Goal: Transaction & Acquisition: Purchase product/service

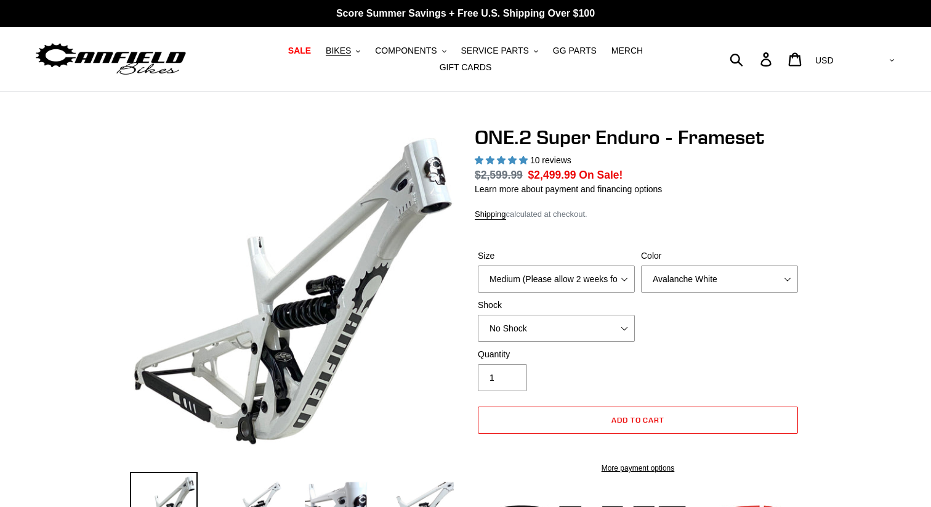
select select "highest-rating"
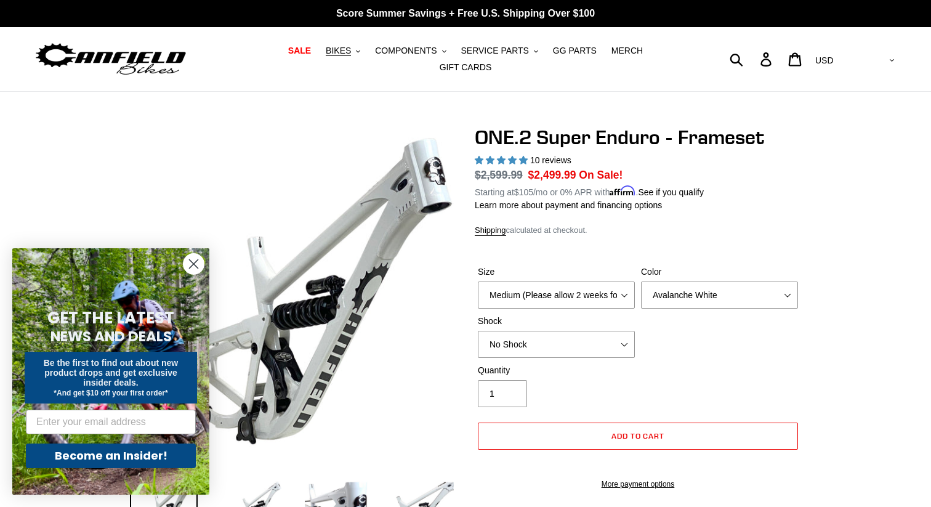
click at [197, 267] on icon "Close dialog" at bounding box center [194, 264] width 9 height 9
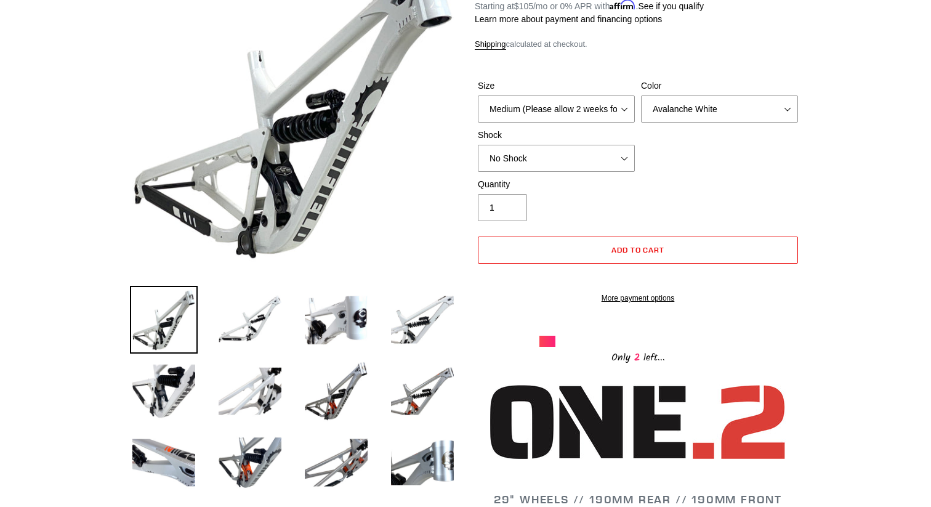
scroll to position [182, 0]
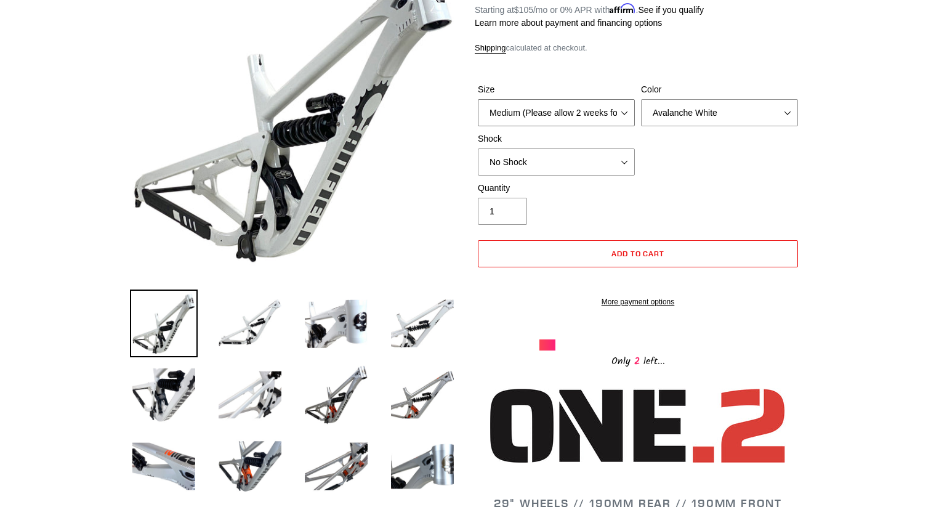
click at [623, 99] on select "Medium (Please allow 2 weeks for delivery) Large (Sold Out)" at bounding box center [556, 112] width 157 height 27
select select "Large (Sold Out)"
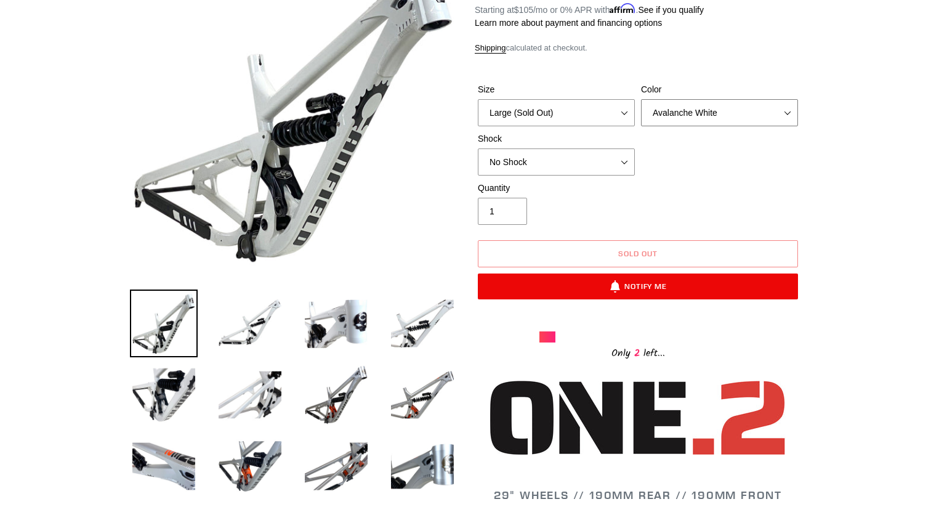
click at [762, 100] on select "Avalanche White Bentonite Grey" at bounding box center [719, 112] width 157 height 27
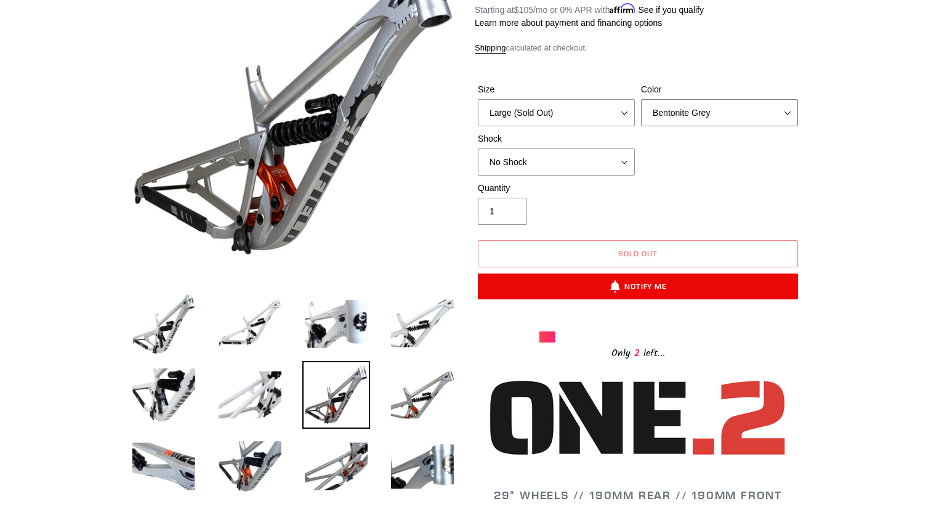
click at [722, 100] on select "Avalanche White Bentonite Grey" at bounding box center [719, 112] width 157 height 27
select select "Avalanche White"
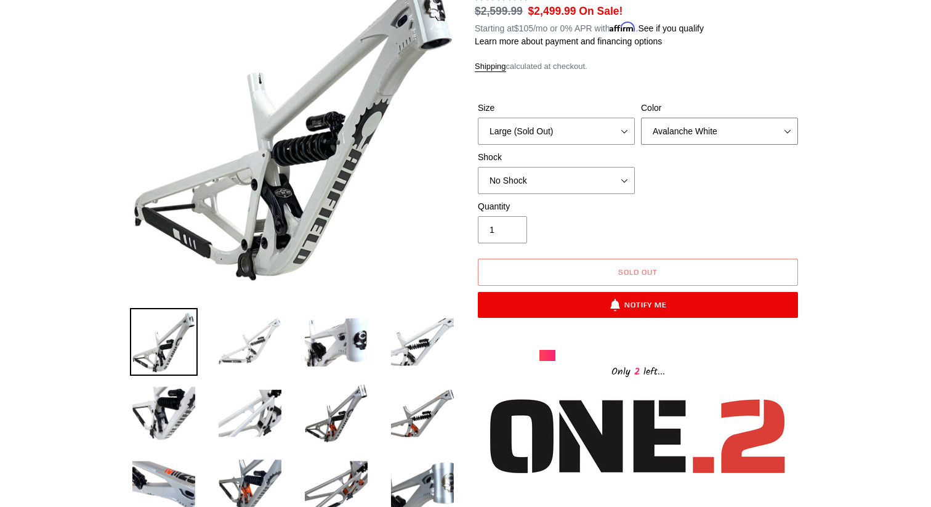
scroll to position [174, 0]
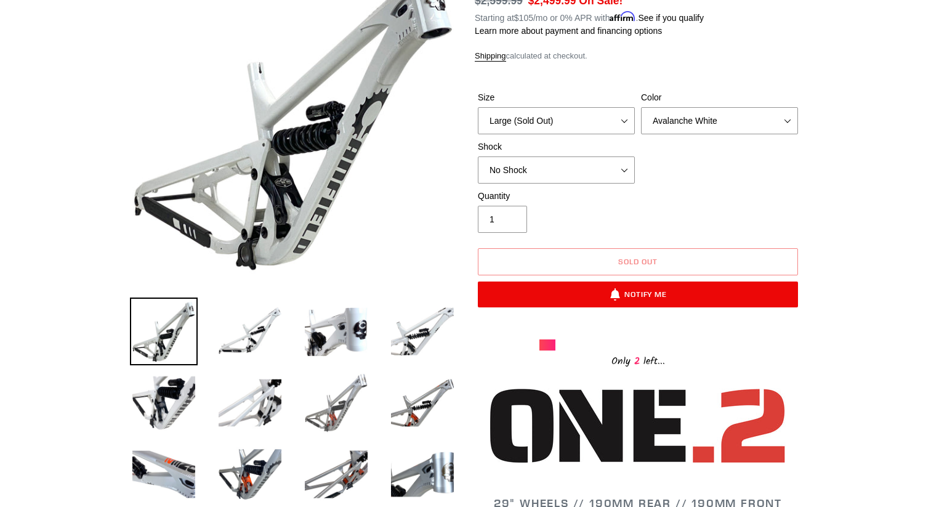
click at [332, 397] on img at bounding box center [336, 403] width 68 height 68
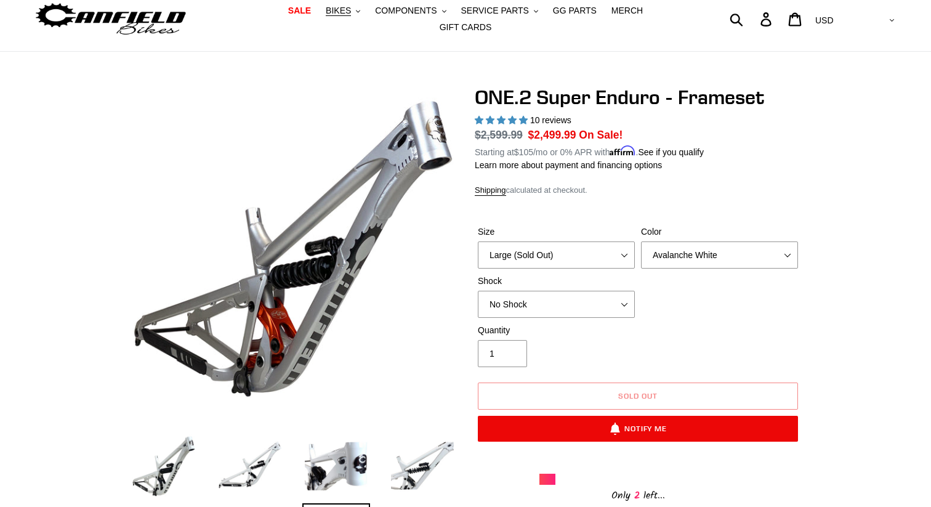
scroll to position [0, 0]
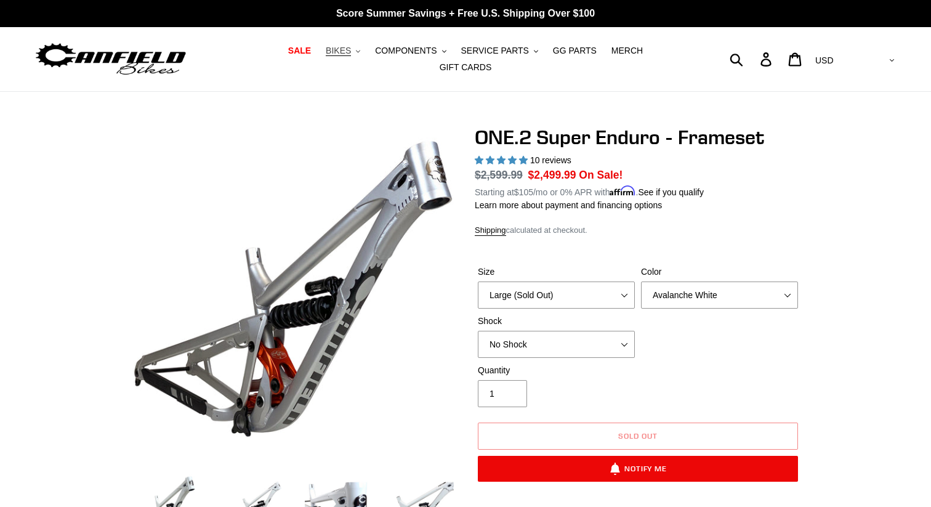
click at [326, 56] on span "BIKES" at bounding box center [338, 51] width 25 height 10
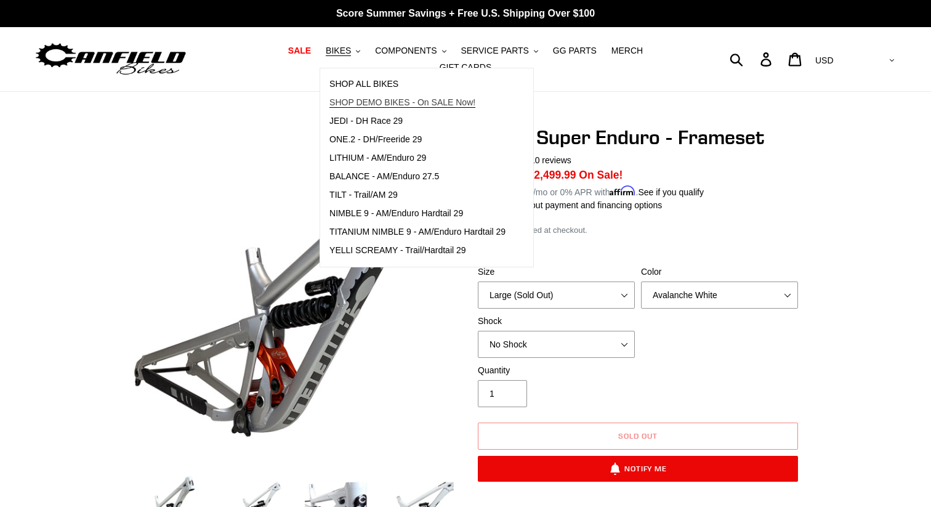
click at [369, 112] on link "SHOP DEMO BIKES - On SALE Now!" at bounding box center [417, 103] width 195 height 18
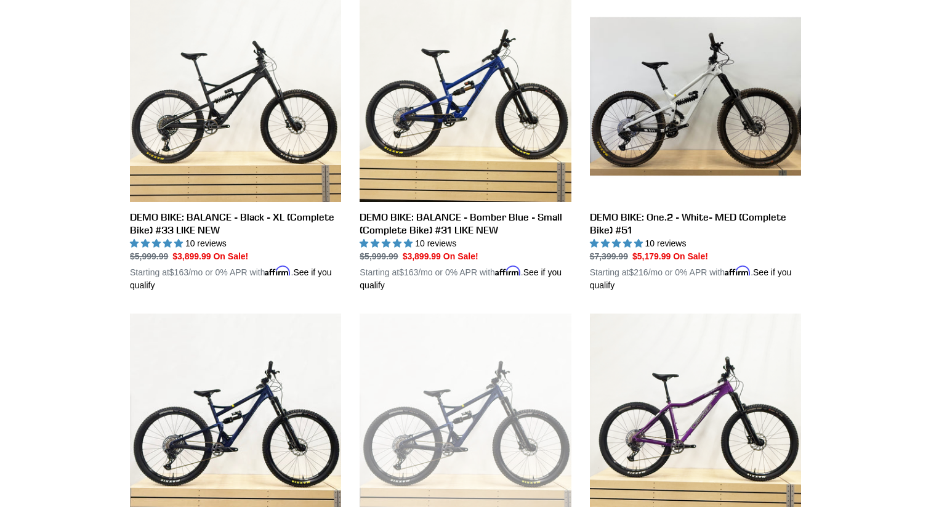
scroll to position [388, 0]
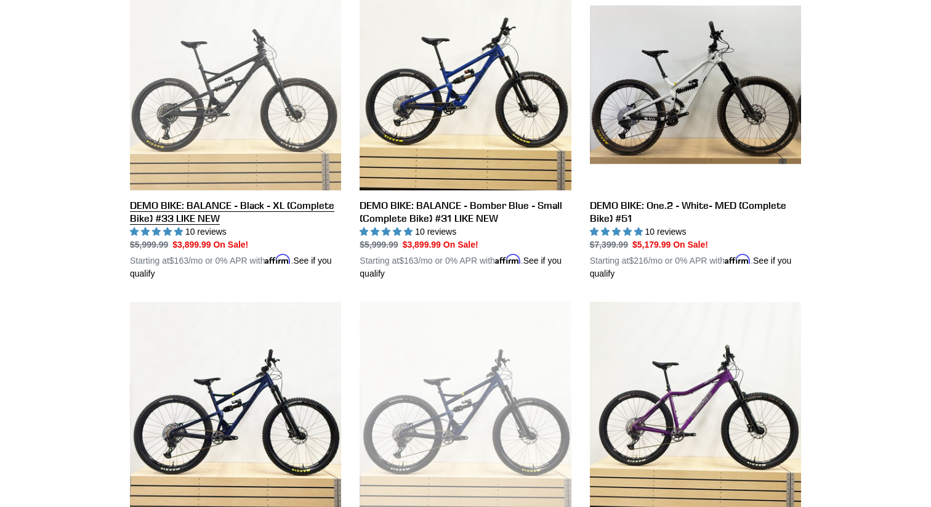
click at [225, 203] on link "DEMO BIKE: BALANCE - Black - XL (Complete Bike) #33 LIKE NEW" at bounding box center [235, 129] width 211 height 301
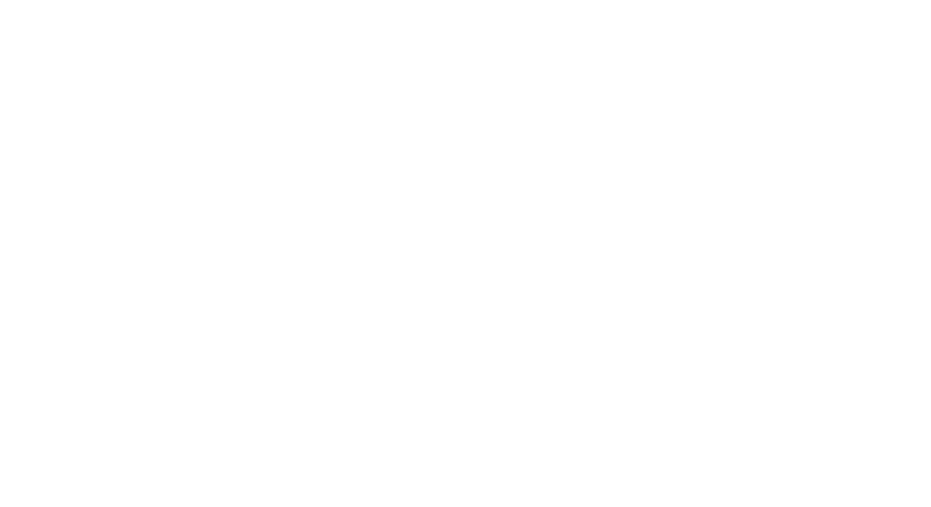
select select "highest-rating"
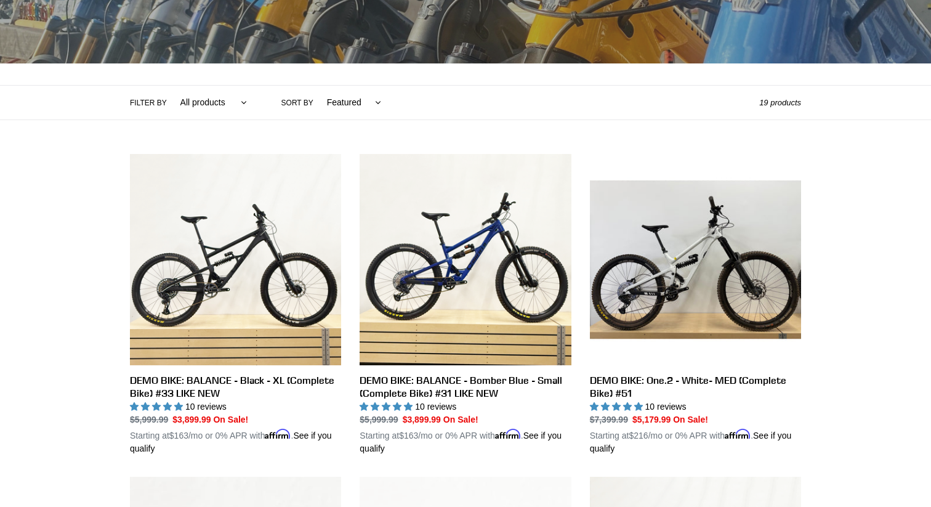
scroll to position [215, 0]
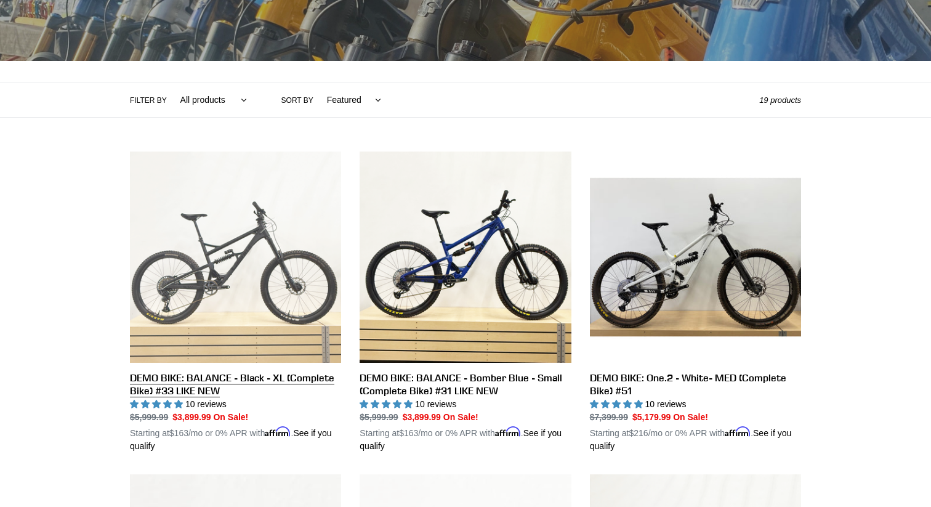
click at [255, 284] on link "DEMO BIKE: BALANCE - Black - XL (Complete Bike) #33 LIKE NEW" at bounding box center [235, 301] width 211 height 301
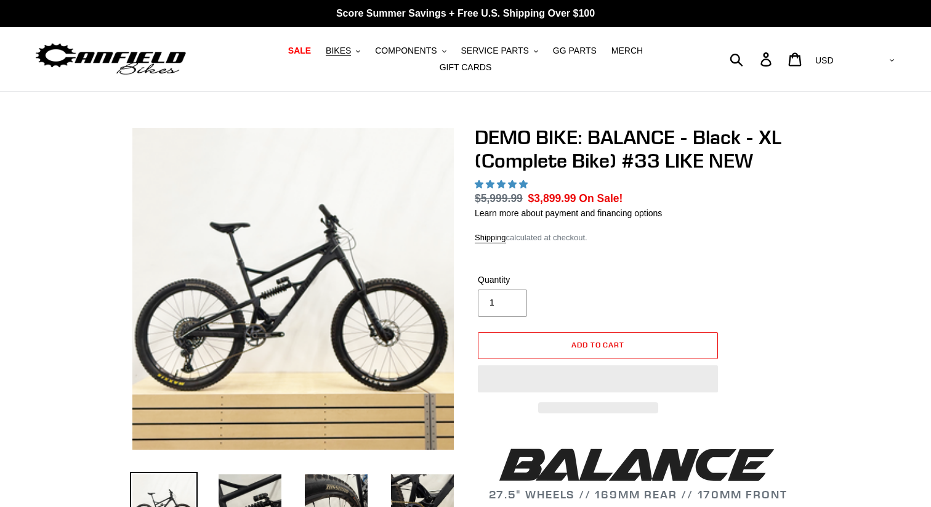
select select "highest-rating"
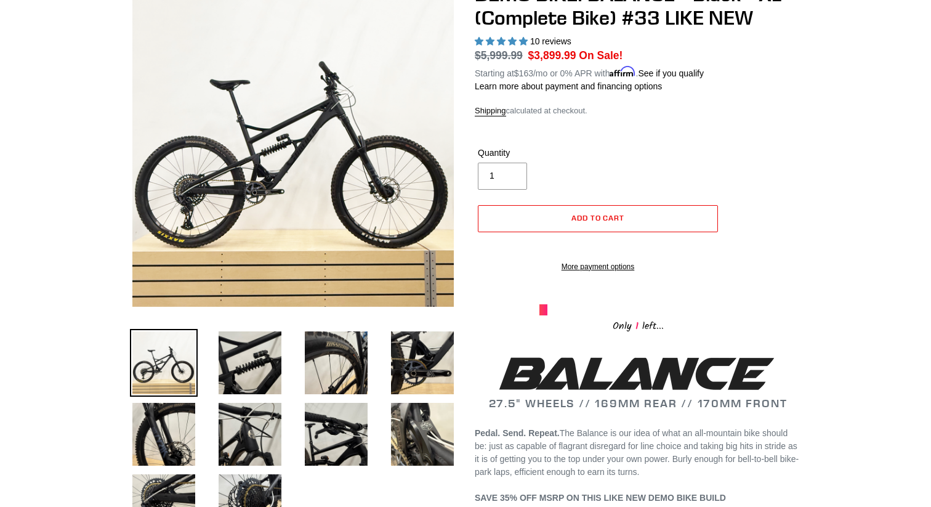
scroll to position [149, 0]
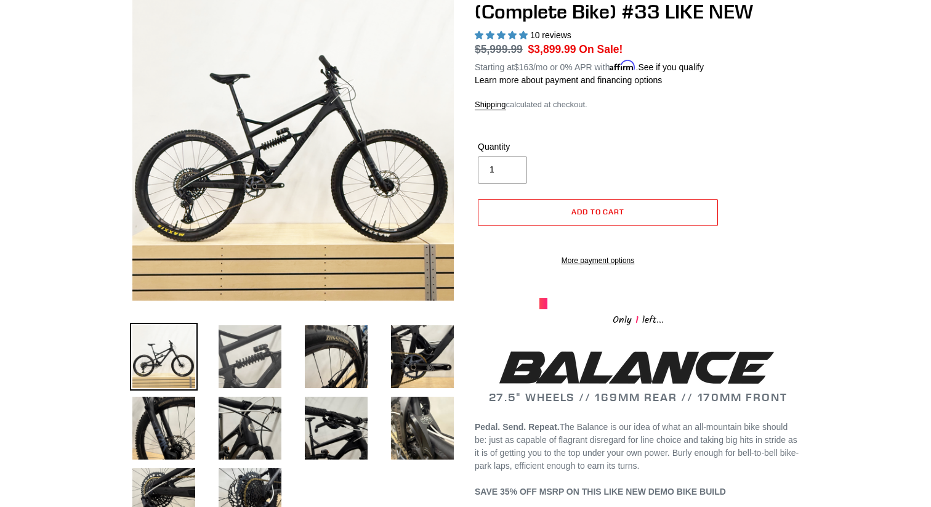
click at [255, 345] on img at bounding box center [250, 357] width 68 height 68
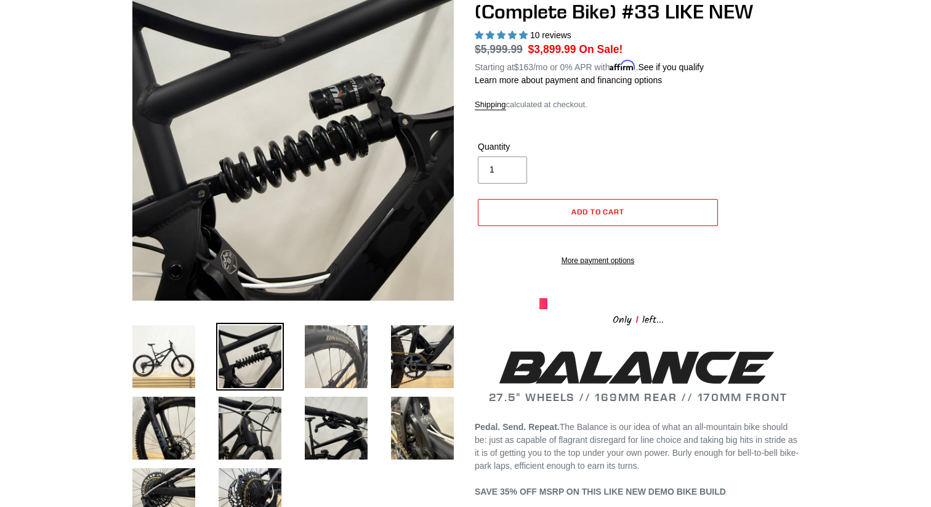
click at [318, 342] on img at bounding box center [336, 357] width 68 height 68
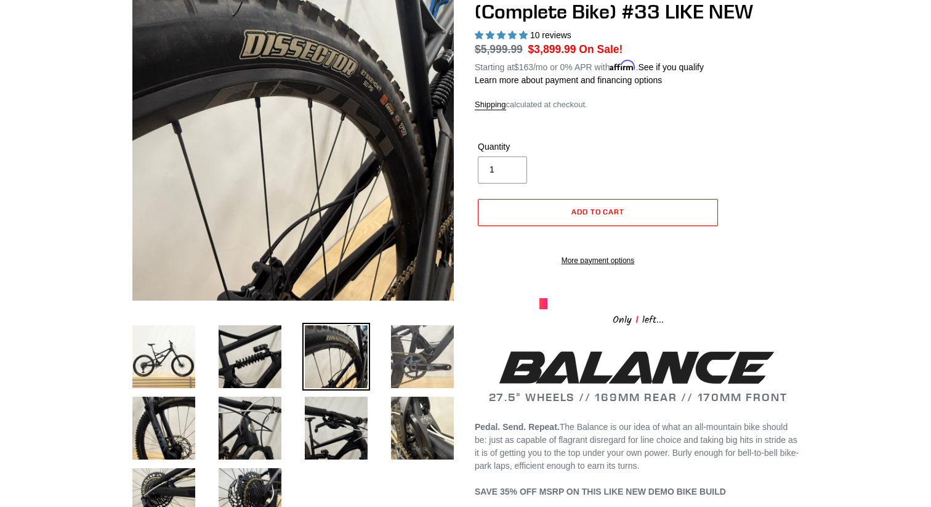
click at [404, 340] on img at bounding box center [422, 357] width 68 height 68
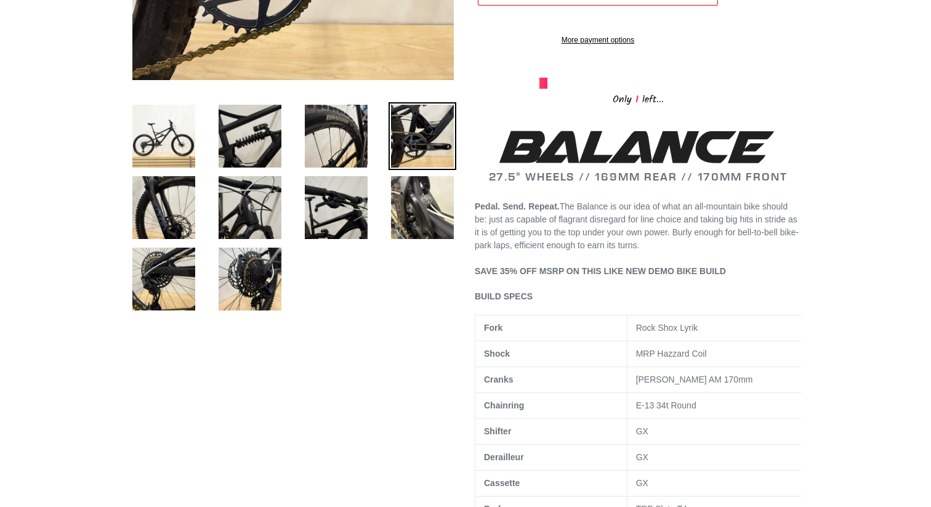
scroll to position [368, 0]
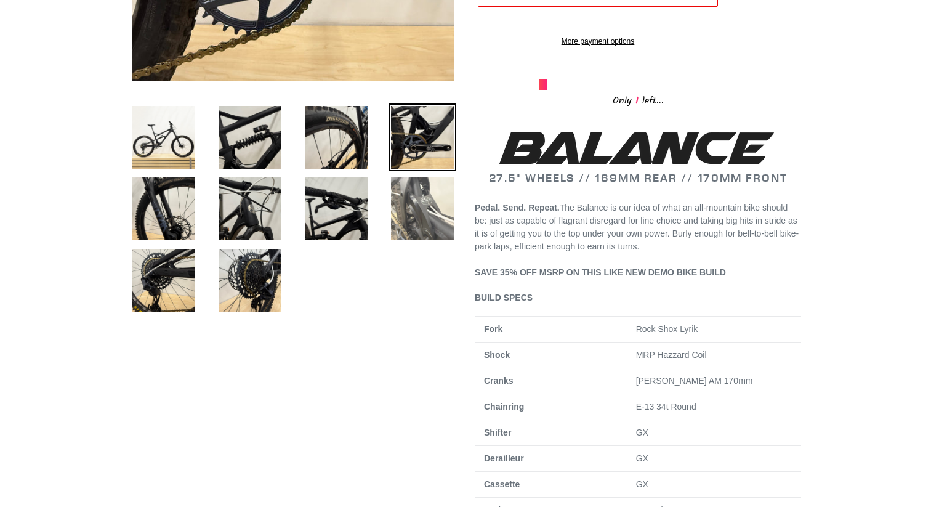
click at [406, 197] on img at bounding box center [422, 209] width 68 height 68
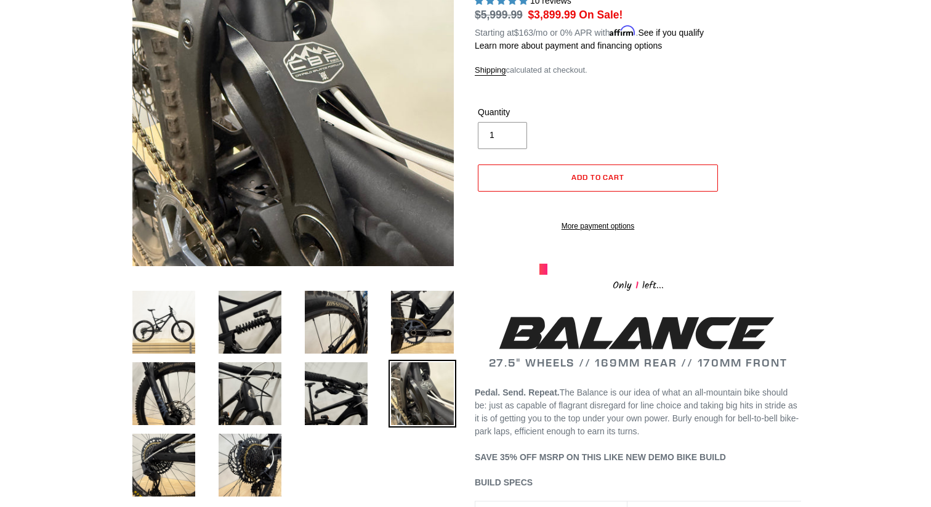
scroll to position [186, 0]
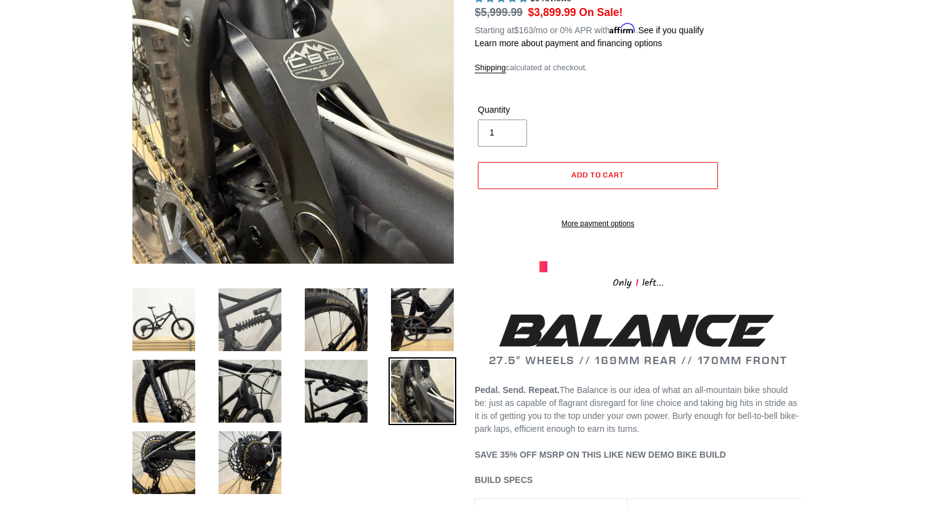
click at [265, 316] on img at bounding box center [250, 320] width 68 height 68
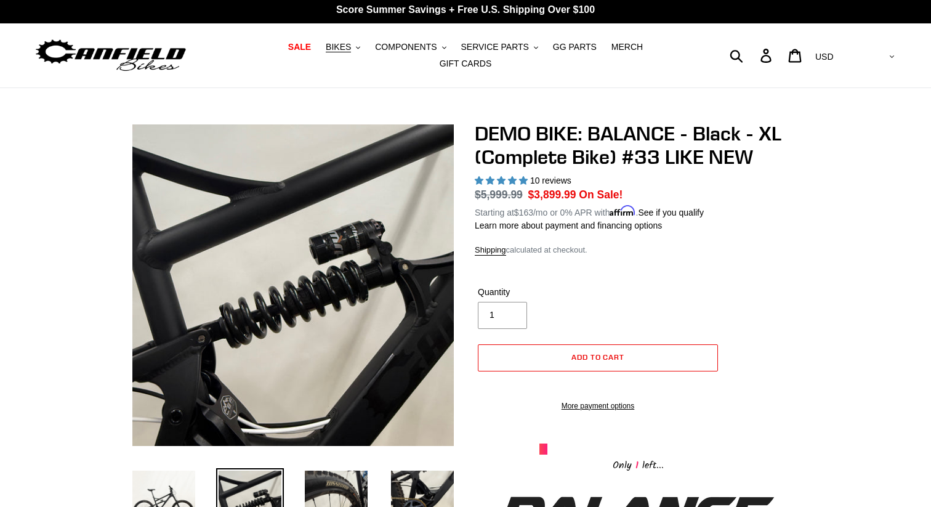
scroll to position [1, 0]
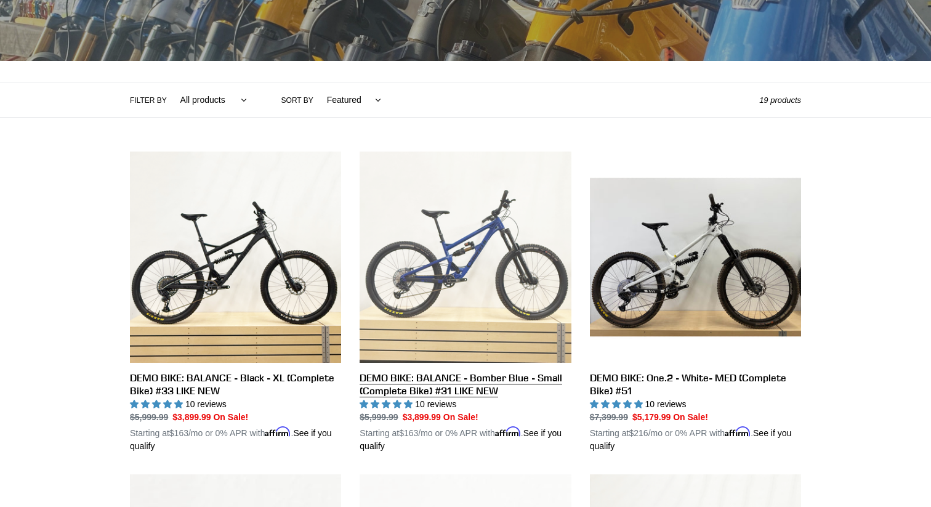
click at [488, 265] on link "DEMO BIKE: BALANCE - Bomber Blue - Small (Complete Bike) #31 LIKE NEW" at bounding box center [465, 301] width 211 height 301
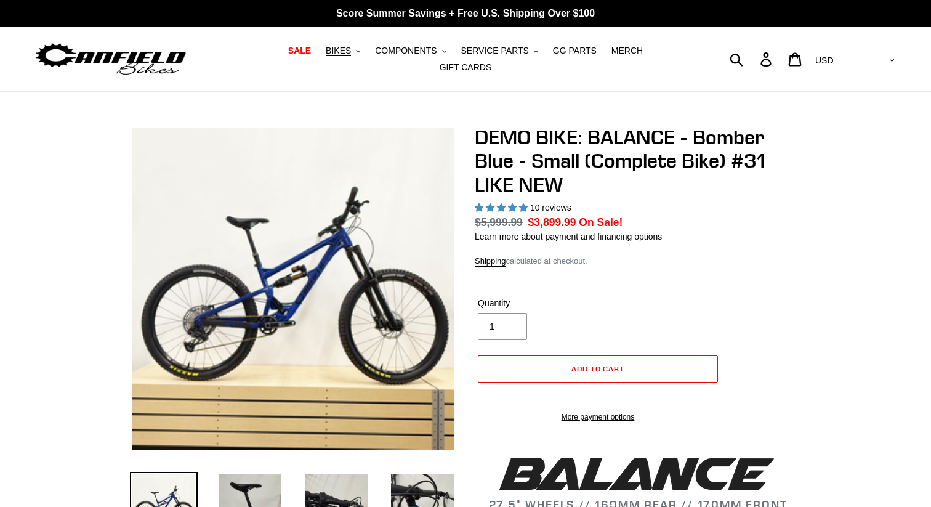
select select "highest-rating"
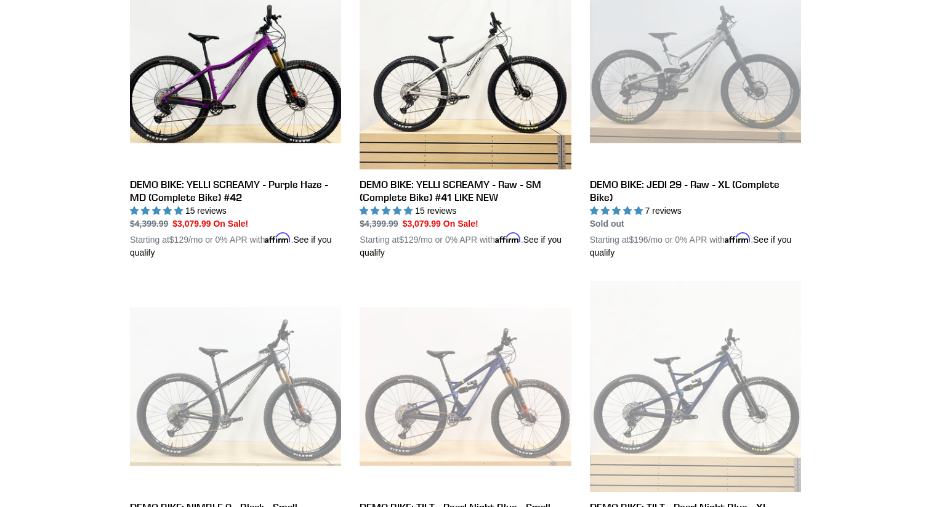
scroll to position [1043, 0]
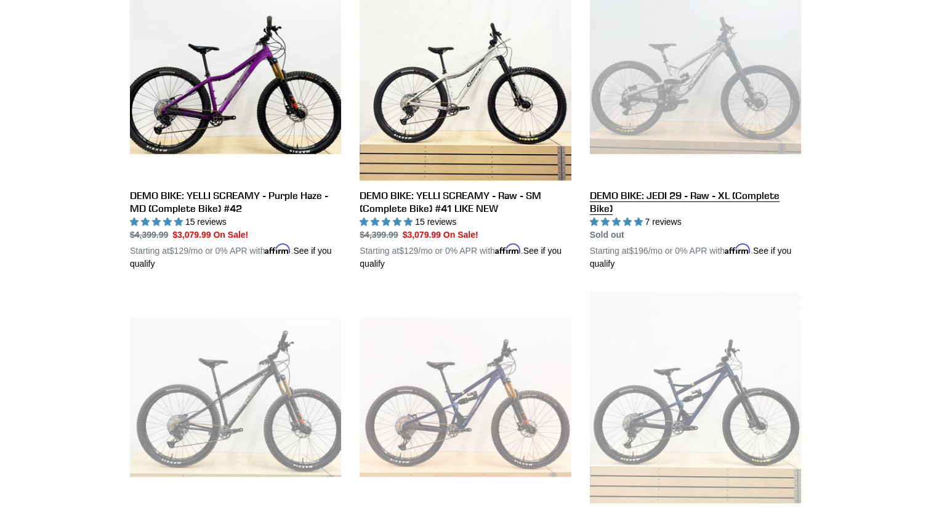
click at [717, 191] on link "DEMO BIKE: JEDI 29 - Raw - XL (Complete Bike)" at bounding box center [695, 119] width 211 height 301
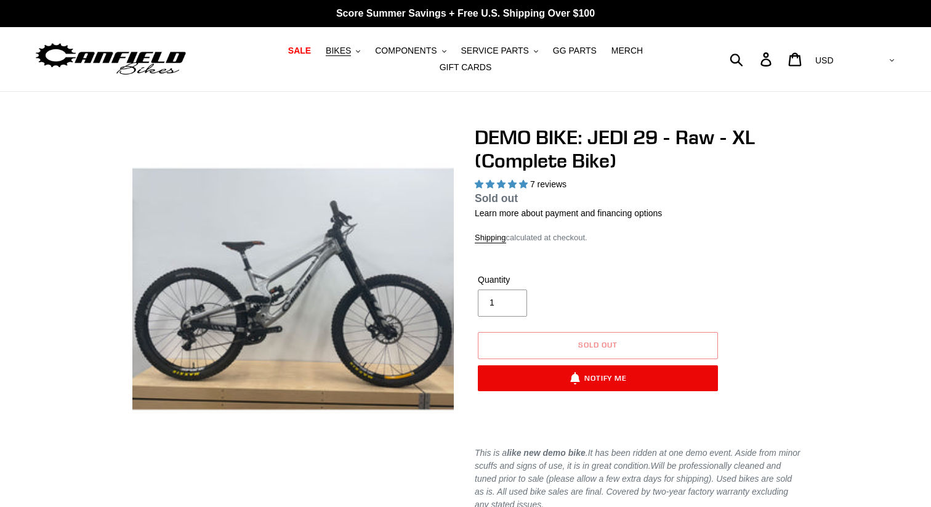
select select "highest-rating"
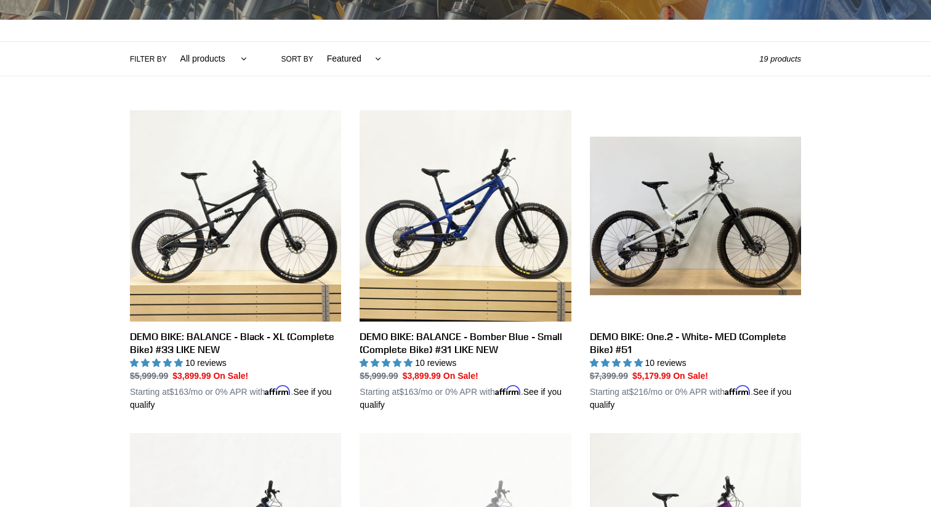
scroll to position [336, 0]
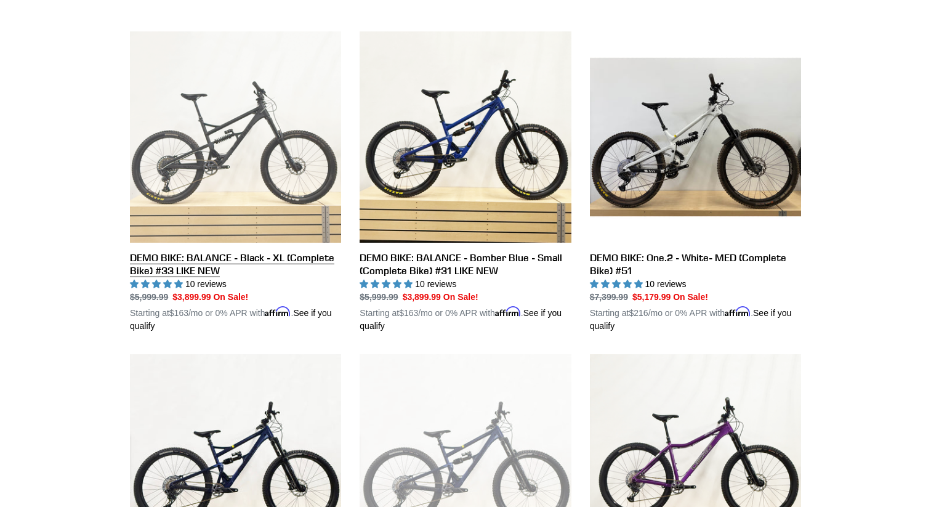
click at [241, 133] on link "DEMO BIKE: BALANCE - Black - XL (Complete Bike) #33 LIKE NEW" at bounding box center [235, 181] width 211 height 301
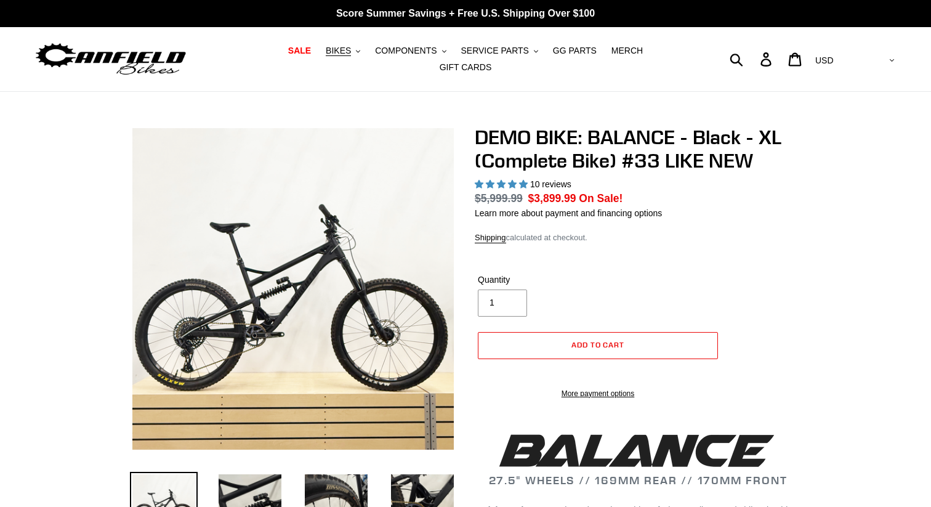
select select "highest-rating"
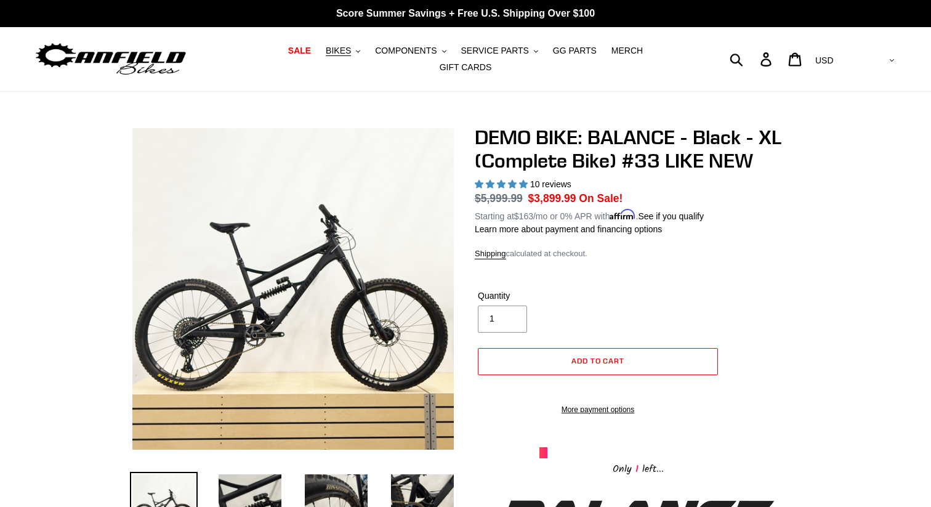
click at [295, 276] on img at bounding box center [286, 310] width 1261 height 1261
click at [274, 305] on img at bounding box center [347, 227] width 1261 height 1261
